Goal: Book appointment/travel/reservation

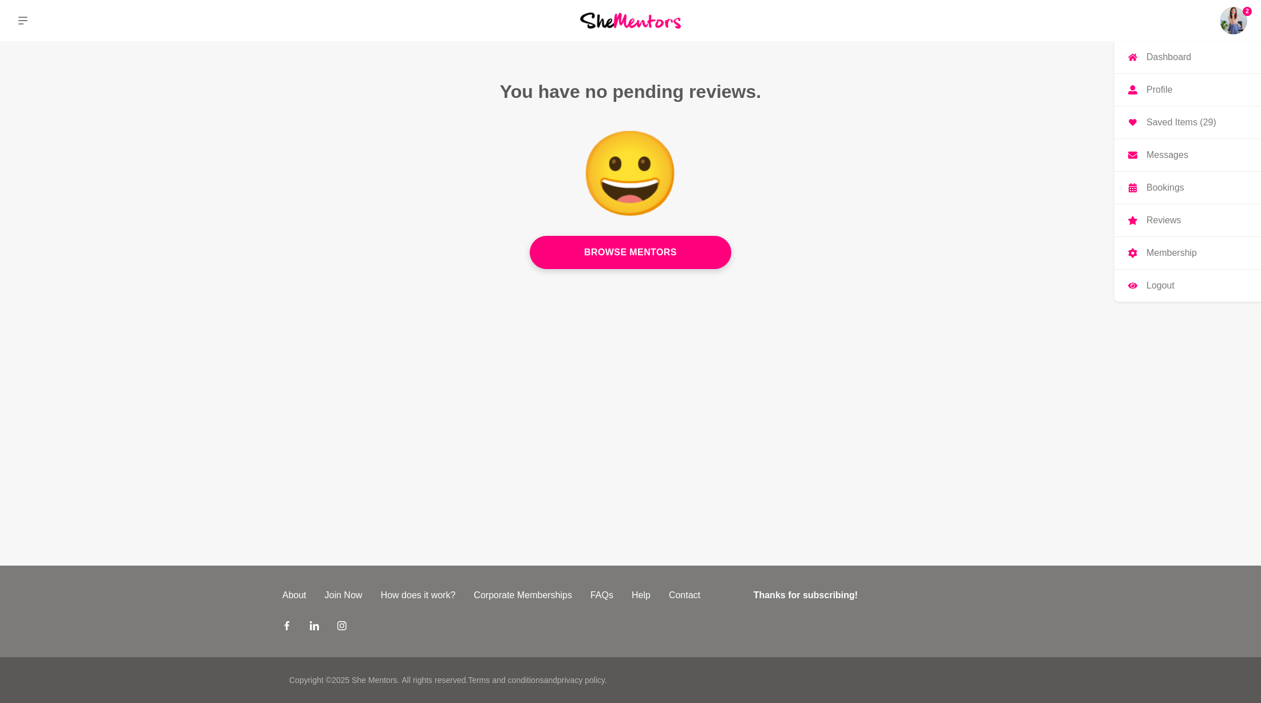
click at [1165, 127] on p "Saved Items (29)" at bounding box center [1182, 122] width 70 height 9
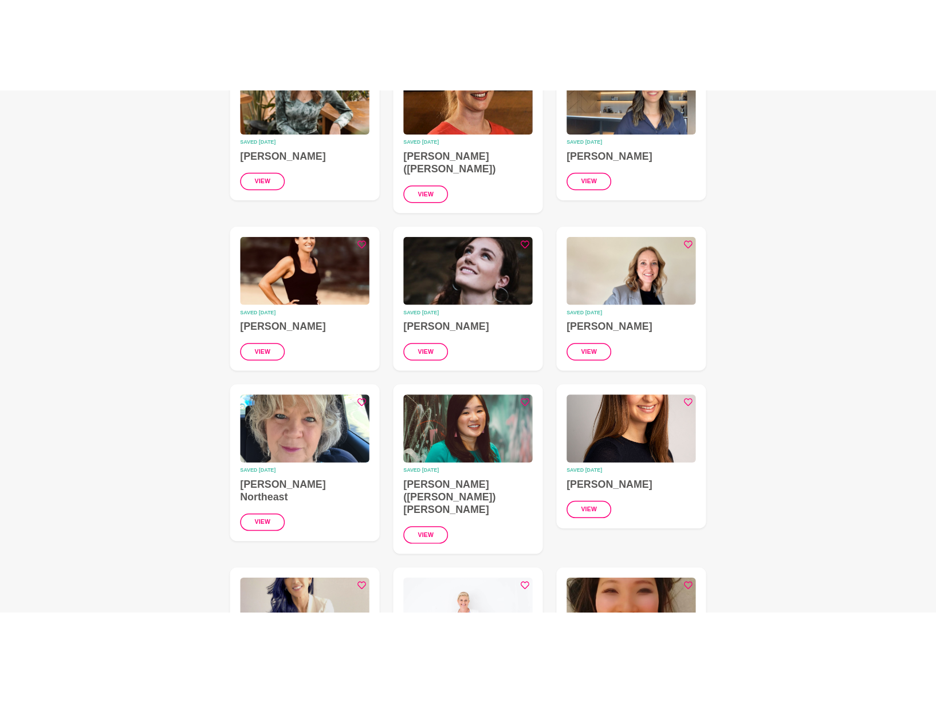
scroll to position [1272, 0]
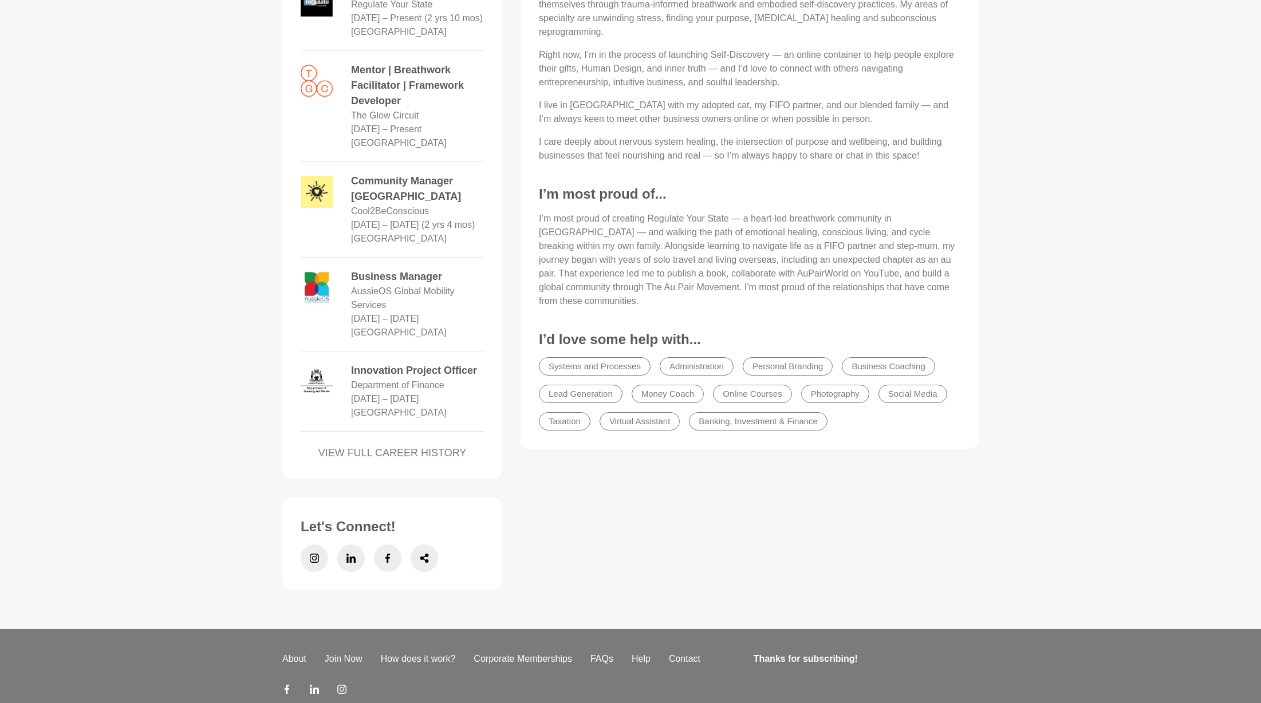
scroll to position [605, 0]
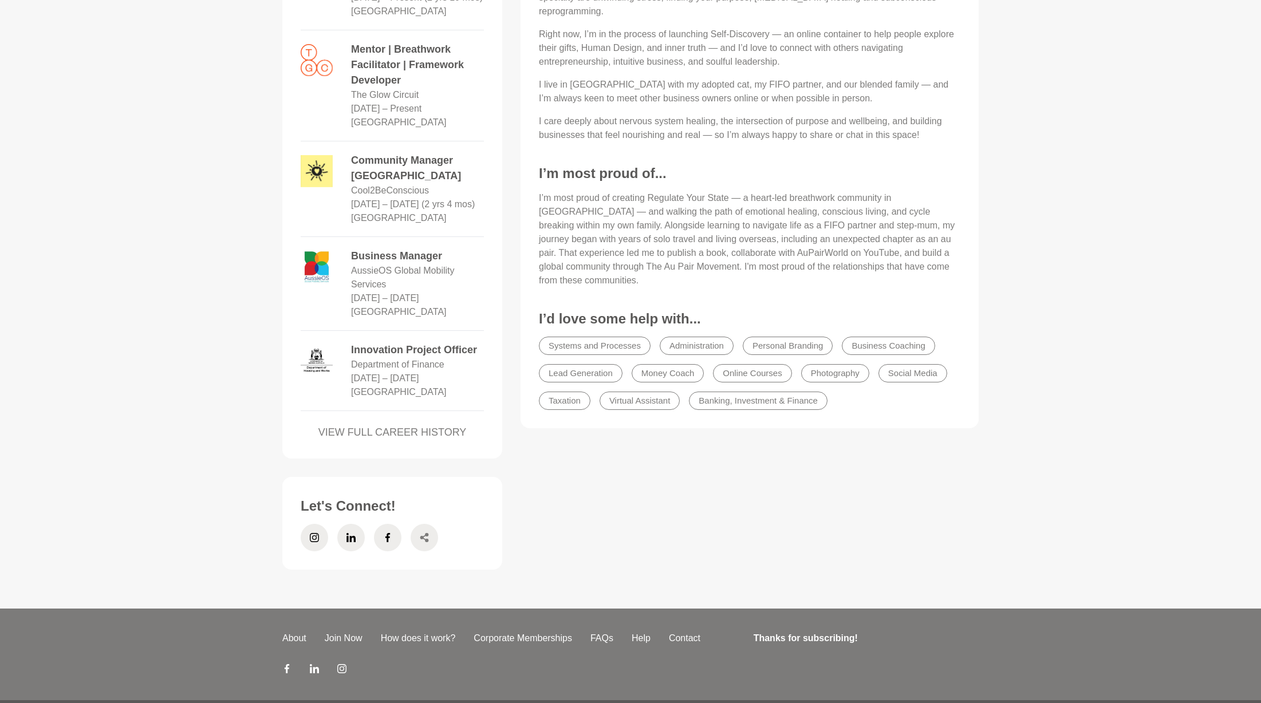
click at [425, 524] on icon at bounding box center [424, 537] width 9 height 27
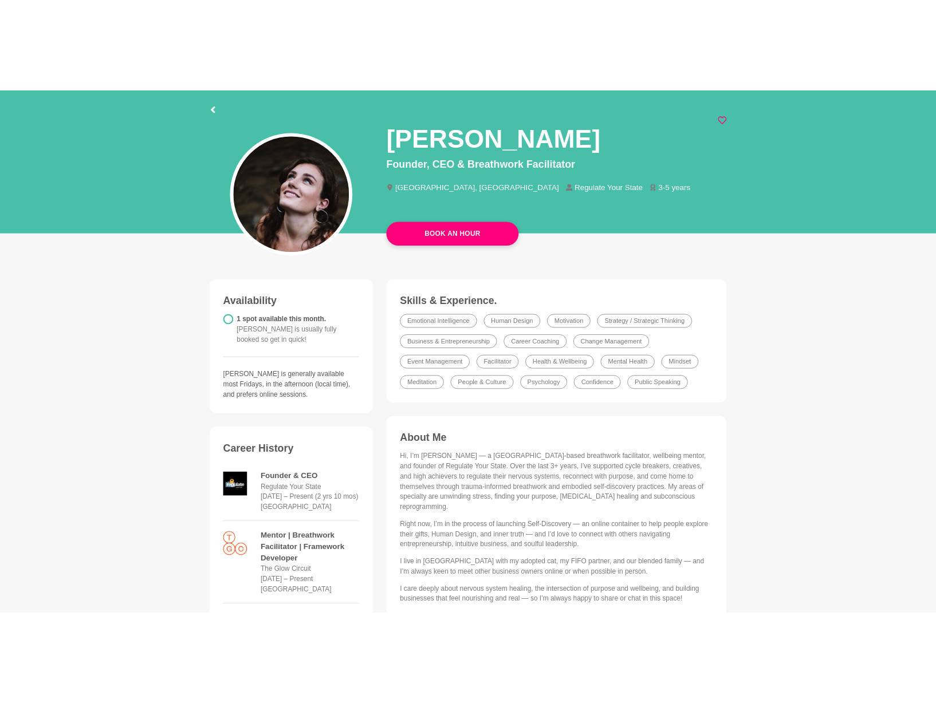
scroll to position [0, 0]
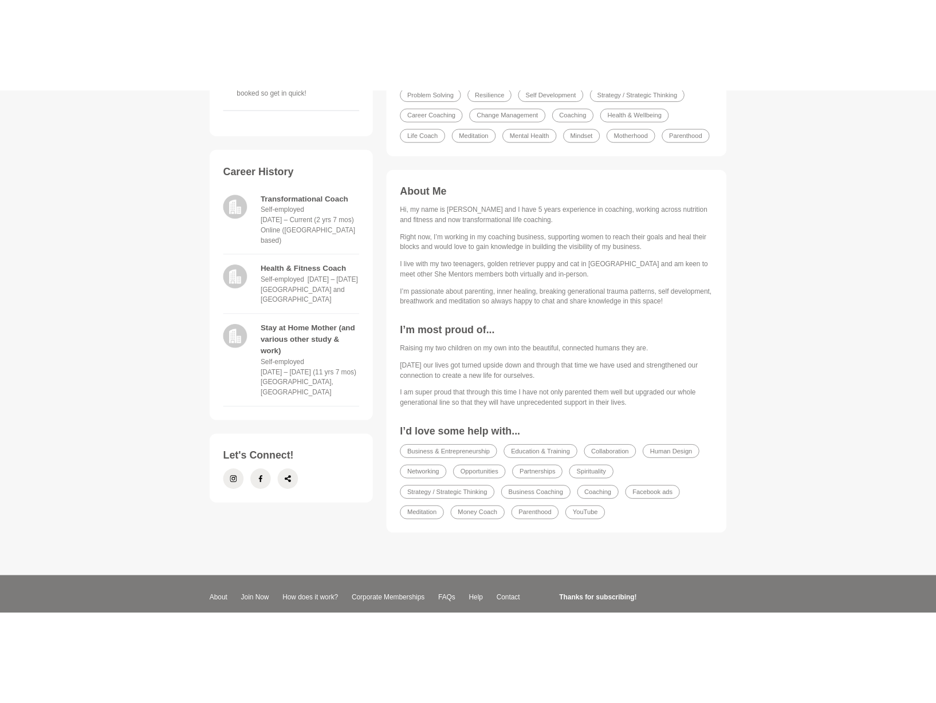
scroll to position [387, 0]
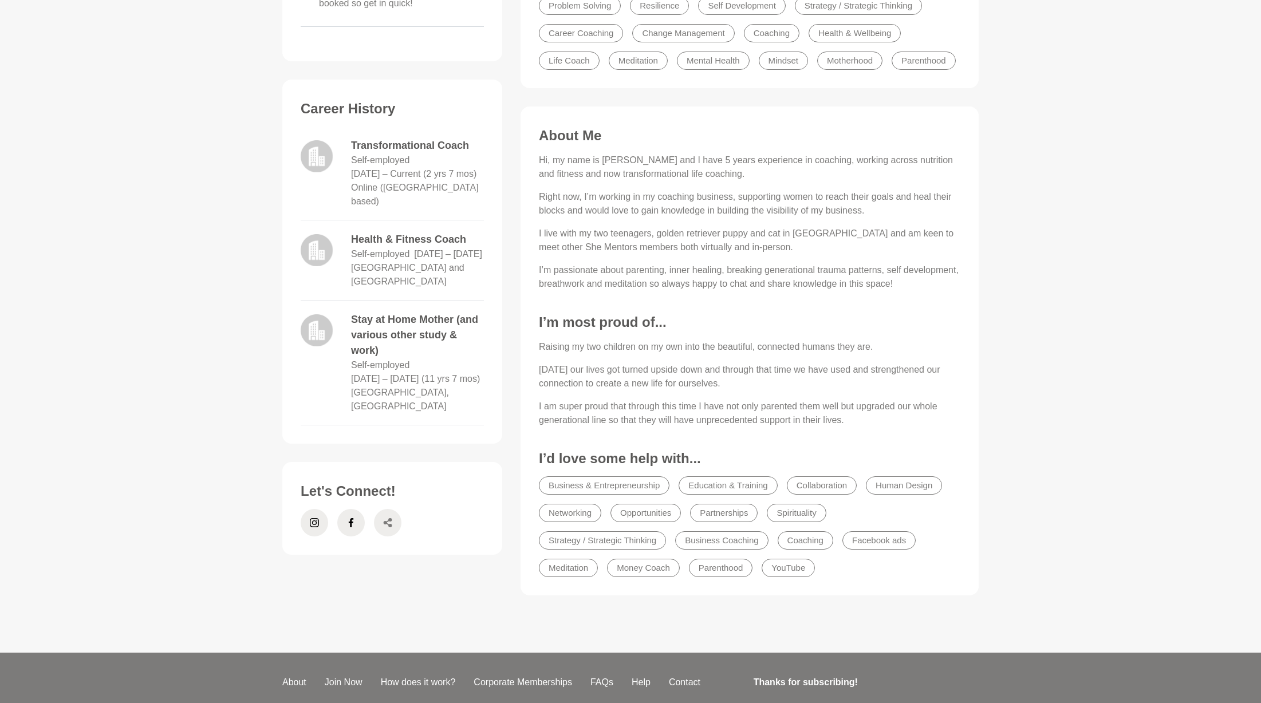
click at [384, 511] on icon at bounding box center [387, 522] width 9 height 27
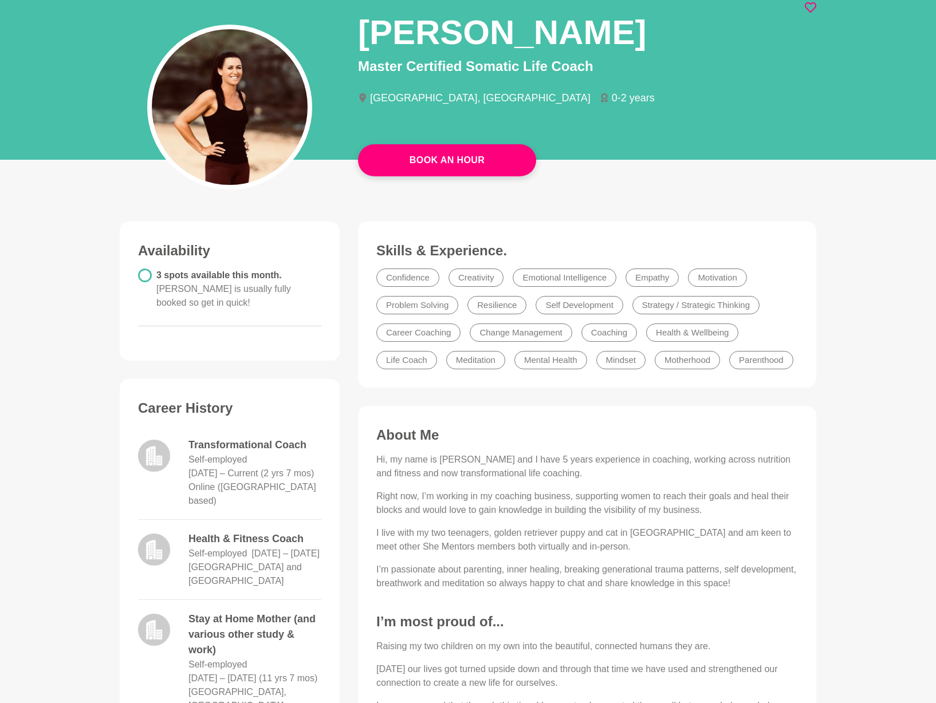
scroll to position [0, 0]
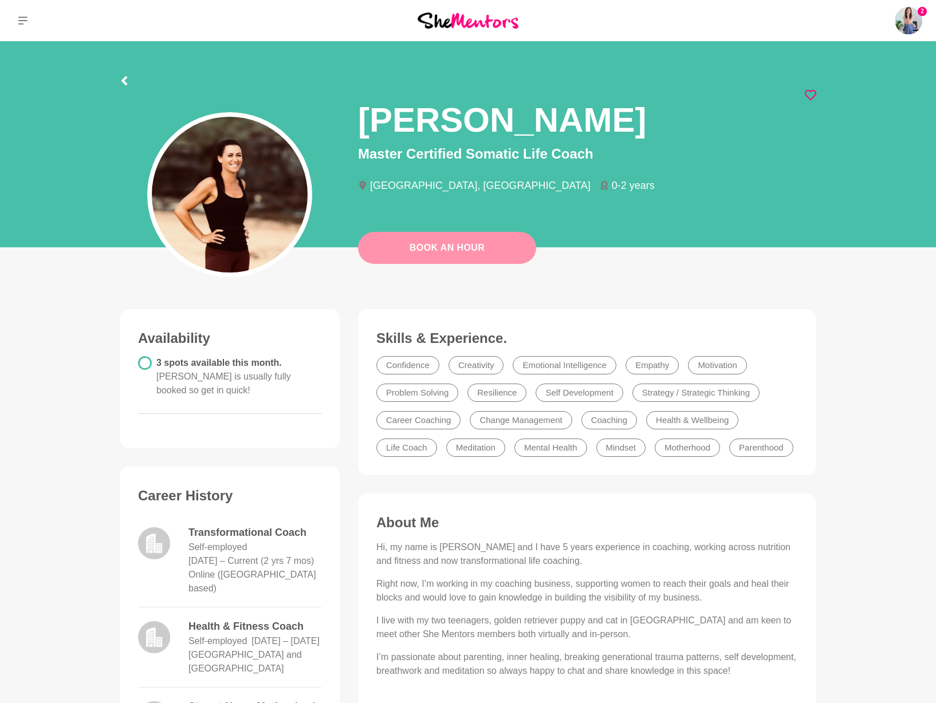
click at [478, 255] on link "Book An Hour" at bounding box center [447, 248] width 178 height 32
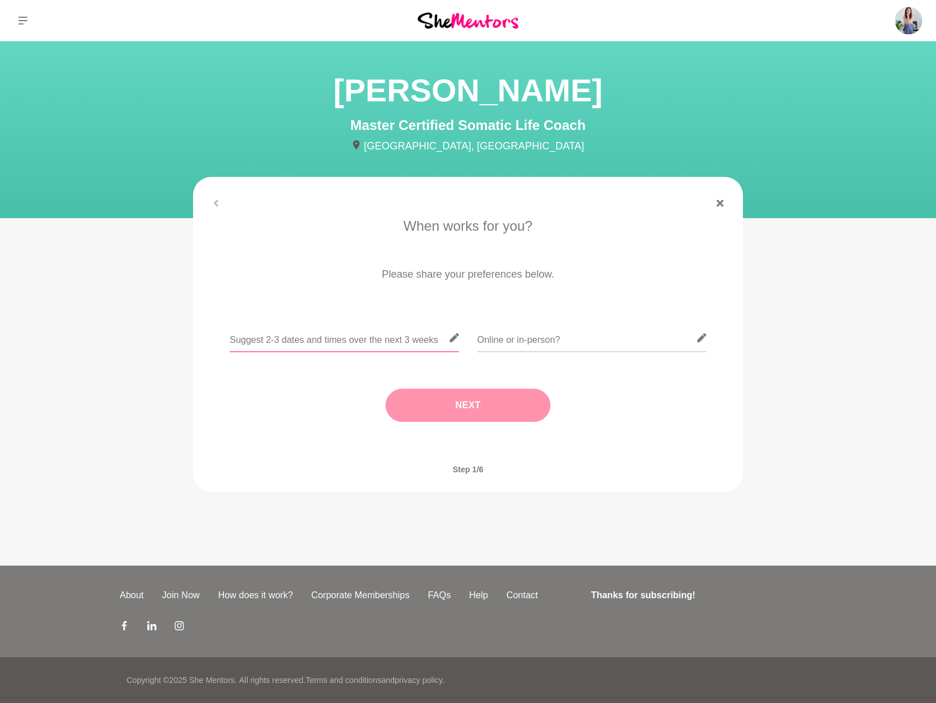
click at [356, 340] on input "text" at bounding box center [344, 338] width 229 height 28
click at [230, 340] on input "Tues, Wed or Thurs, 9-4pm" at bounding box center [344, 338] width 229 height 28
click at [435, 341] on input "Pretty much any time Tues, Wed or Thurs, 9-4pm" at bounding box center [344, 338] width 229 height 28
type input "Pretty much any time Tues, Wed or Thurs, 9-4pm (except [DATE][DATE])"
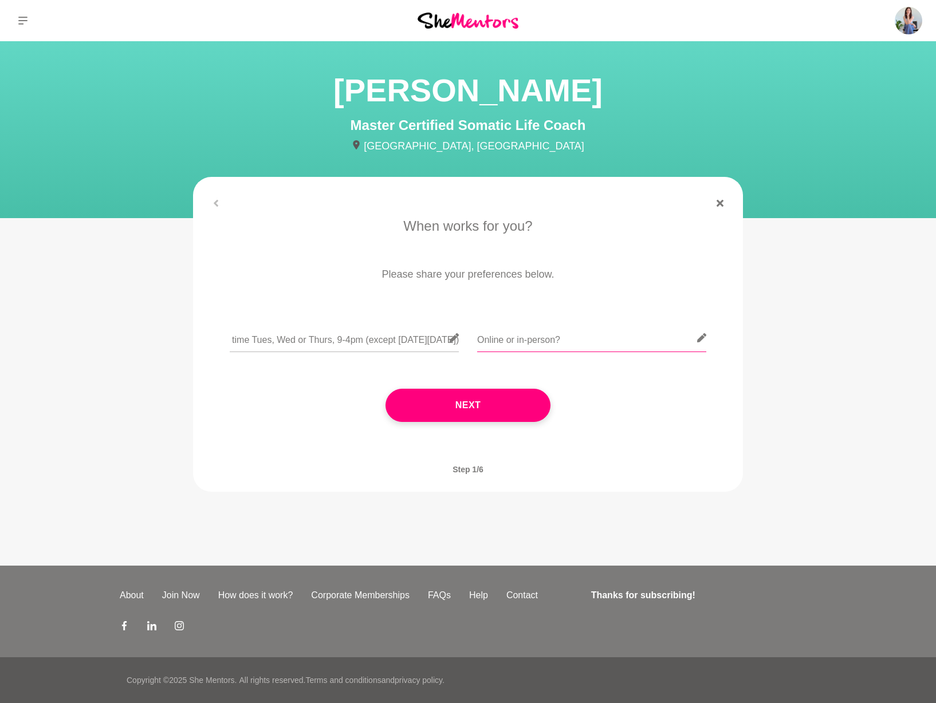
click at [571, 344] on input "text" at bounding box center [591, 338] width 229 height 28
type input "Online"
click at [463, 406] on button "Next" at bounding box center [468, 405] width 165 height 33
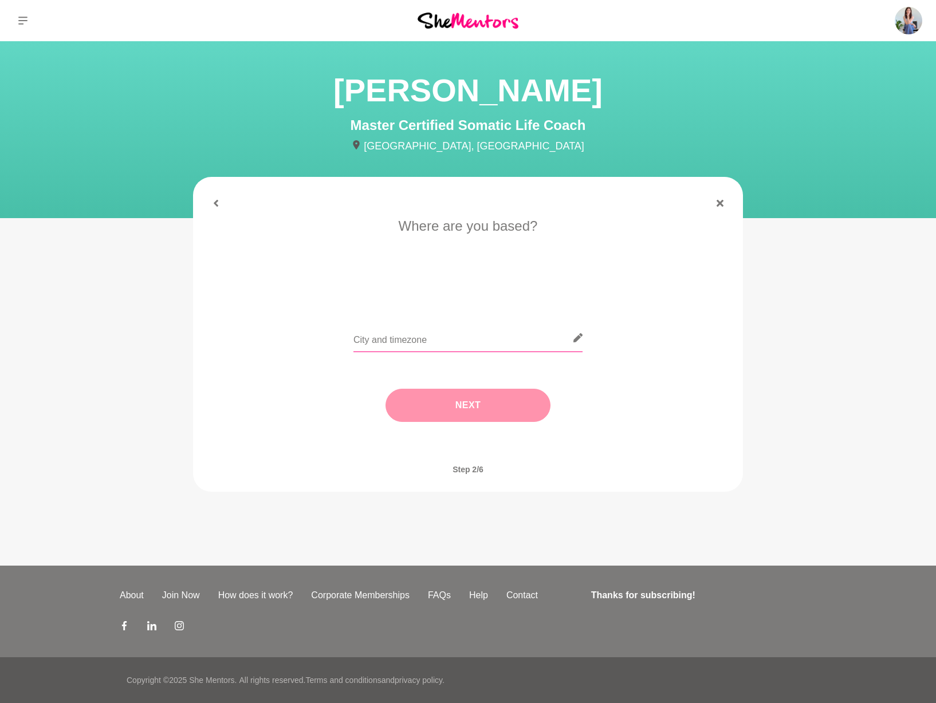
click at [395, 339] on input "text" at bounding box center [467, 338] width 229 height 28
type input "[GEOGRAPHIC_DATA]"
click at [452, 403] on button "Next" at bounding box center [468, 405] width 165 height 33
click at [518, 293] on li "I need tips" at bounding box center [513, 290] width 59 height 18
click at [482, 406] on button "Next" at bounding box center [468, 405] width 165 height 33
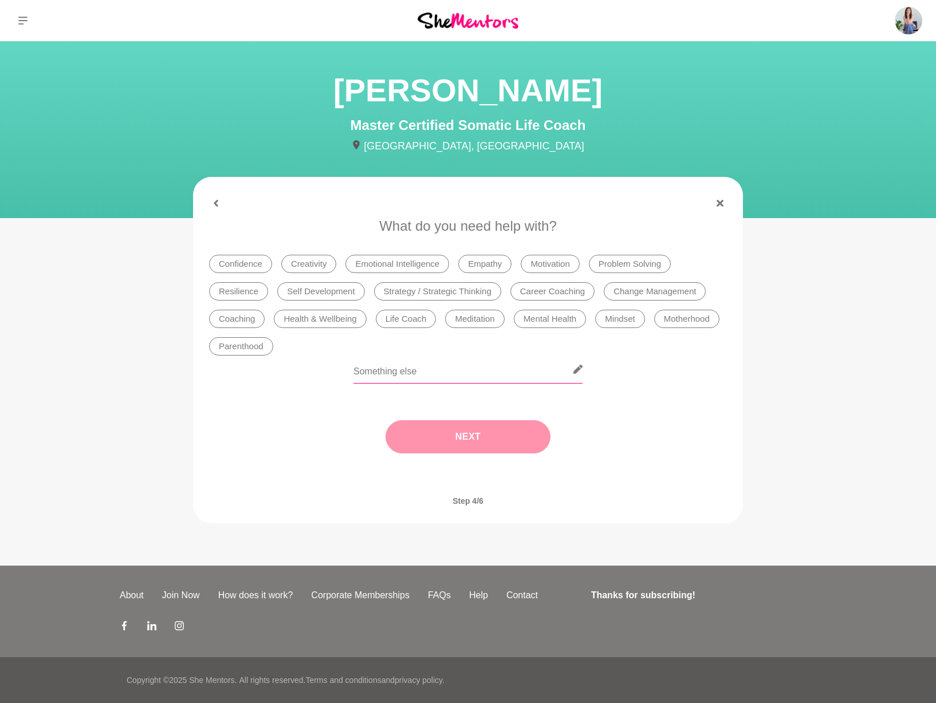
click at [417, 372] on input "text" at bounding box center [467, 370] width 229 height 28
type input "Nervous System regulation"
click at [446, 431] on button "Next" at bounding box center [468, 436] width 165 height 33
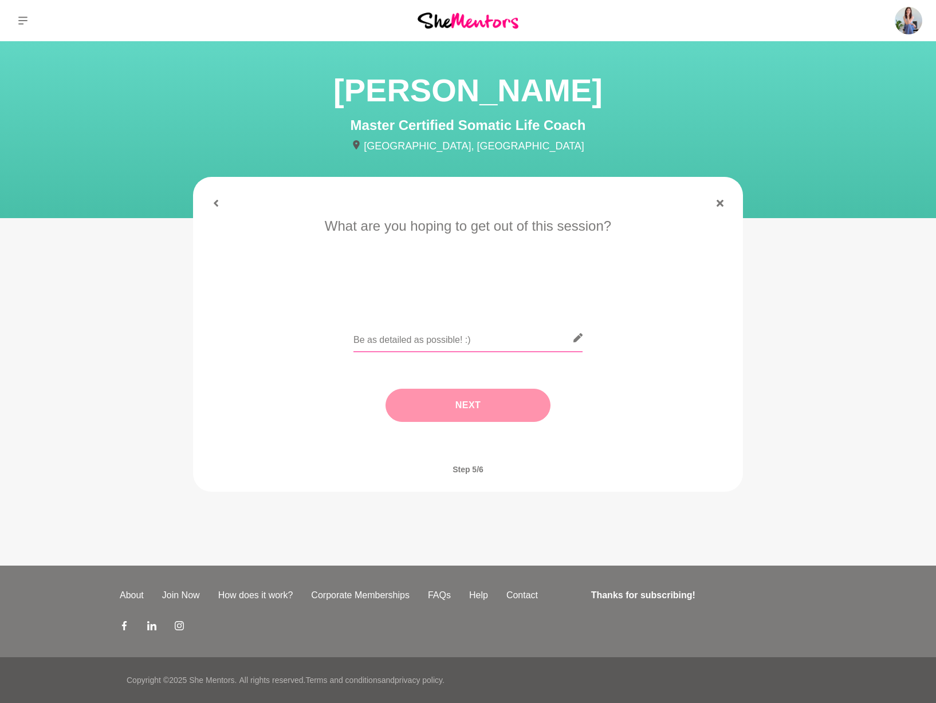
click at [482, 341] on input "text" at bounding box center [467, 338] width 229 height 28
drag, startPoint x: 446, startPoint y: 338, endPoint x: 588, endPoint y: 336, distance: 142.1
click at [588, 336] on div "Hi [PERSON_NAME]! I'd love to chat with you about all things somatics and nervo…" at bounding box center [468, 345] width 518 height 42
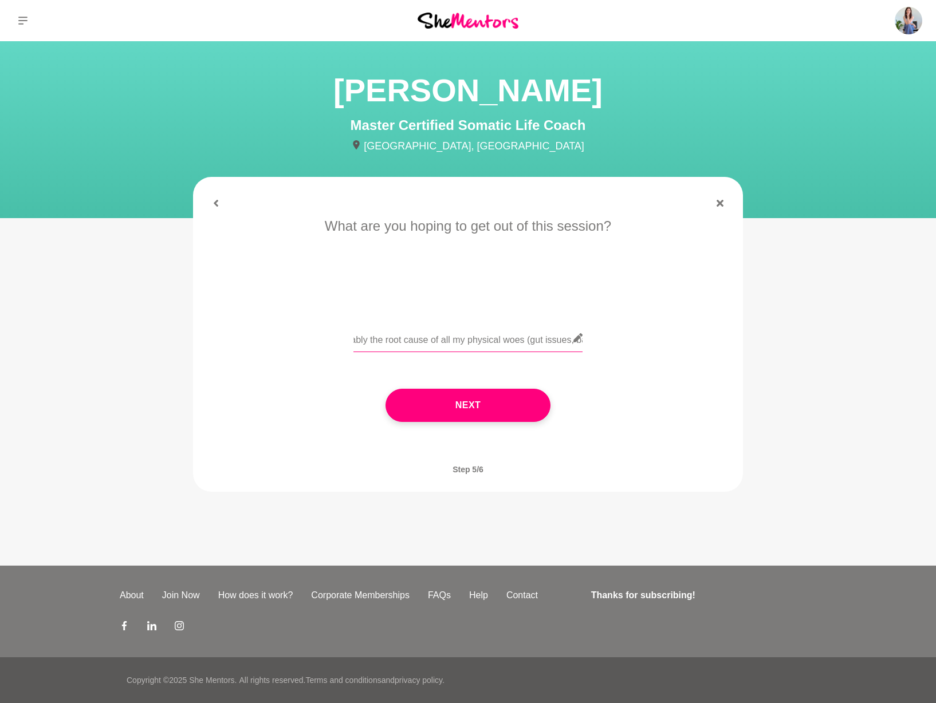
click at [477, 342] on input "Hi [PERSON_NAME]! I'd love to chat with you about all things somatics and nervo…" at bounding box center [467, 338] width 229 height 28
type input "Hi [PERSON_NAME]! I'd love to chat with you about all things somatics and nervo…"
click at [499, 403] on button "Next" at bounding box center [468, 405] width 165 height 33
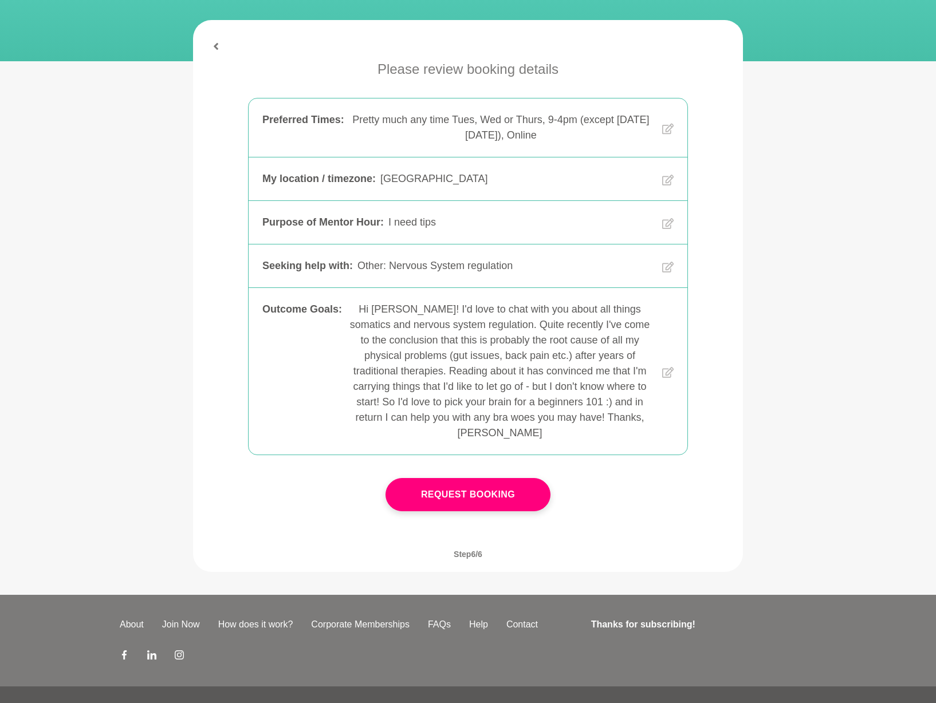
scroll to position [160, 0]
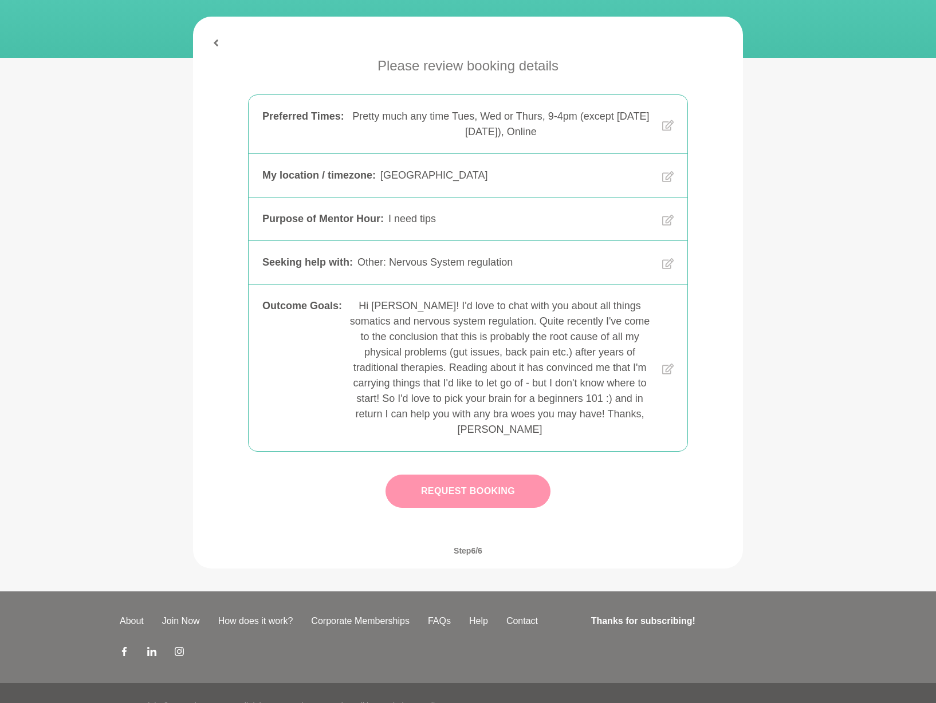
click at [493, 475] on button "Request Booking" at bounding box center [468, 491] width 165 height 33
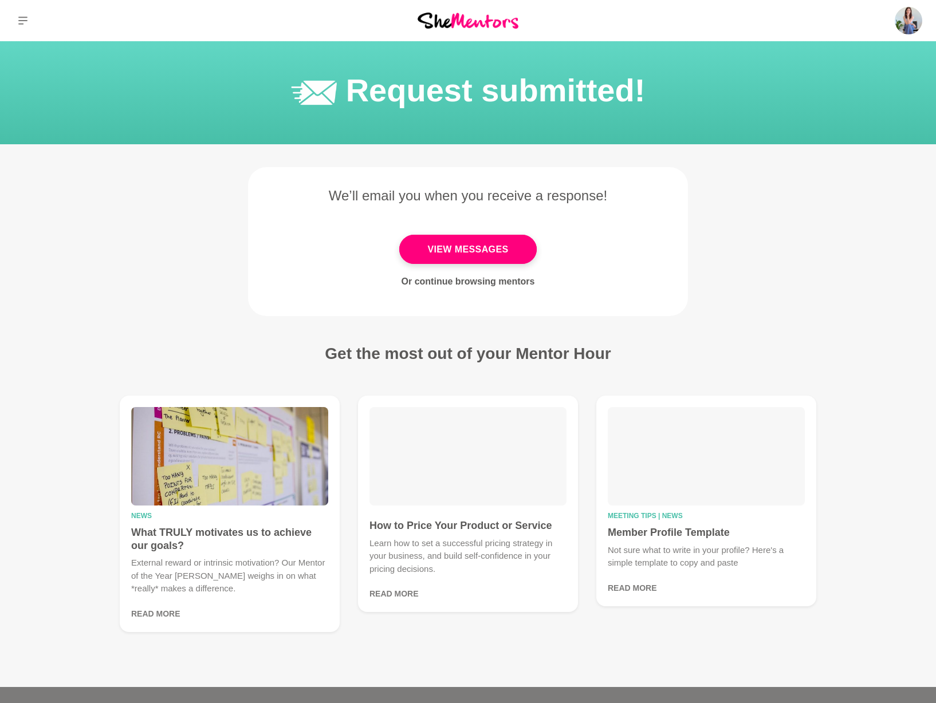
scroll to position [3, 0]
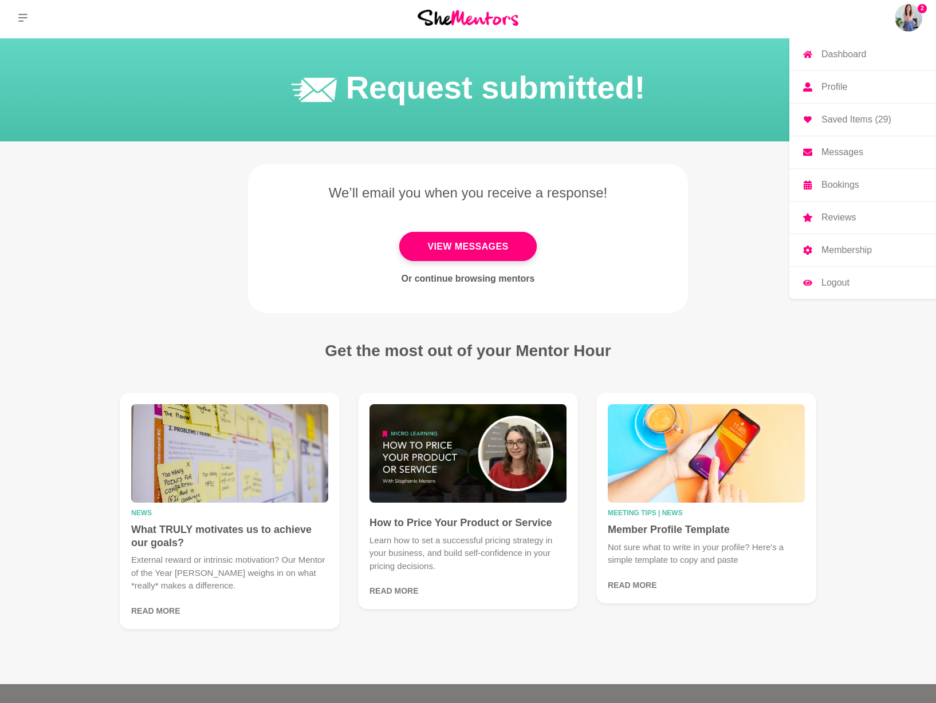
click at [914, 17] on img at bounding box center [908, 17] width 27 height 27
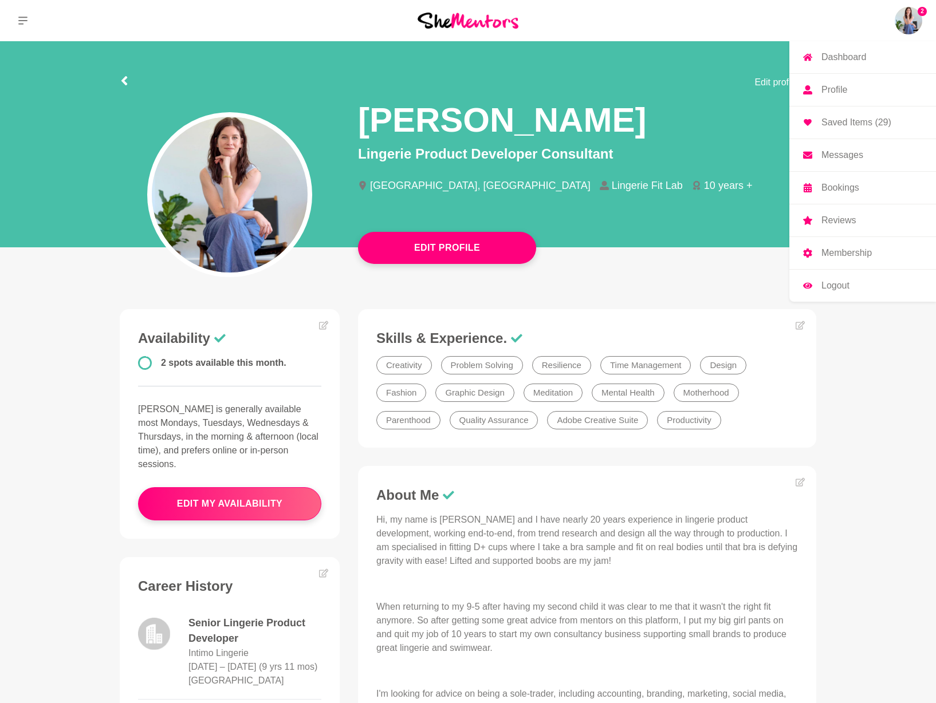
click at [854, 151] on p "Messages" at bounding box center [842, 155] width 42 height 9
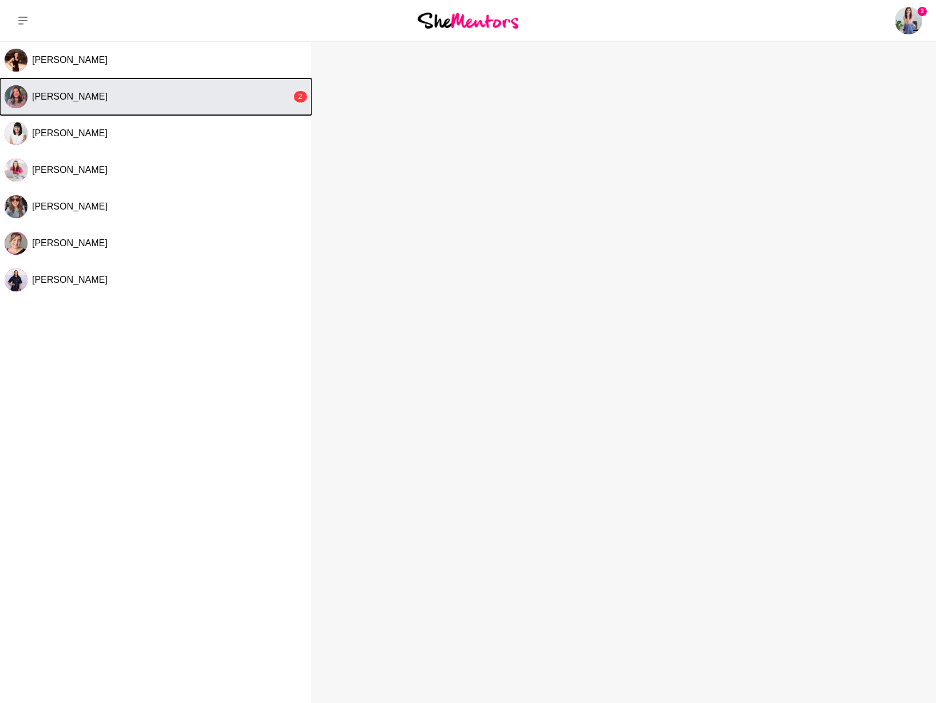
click at [292, 99] on div "[PERSON_NAME] 2" at bounding box center [169, 96] width 275 height 11
